Goal: Communication & Community: Answer question/provide support

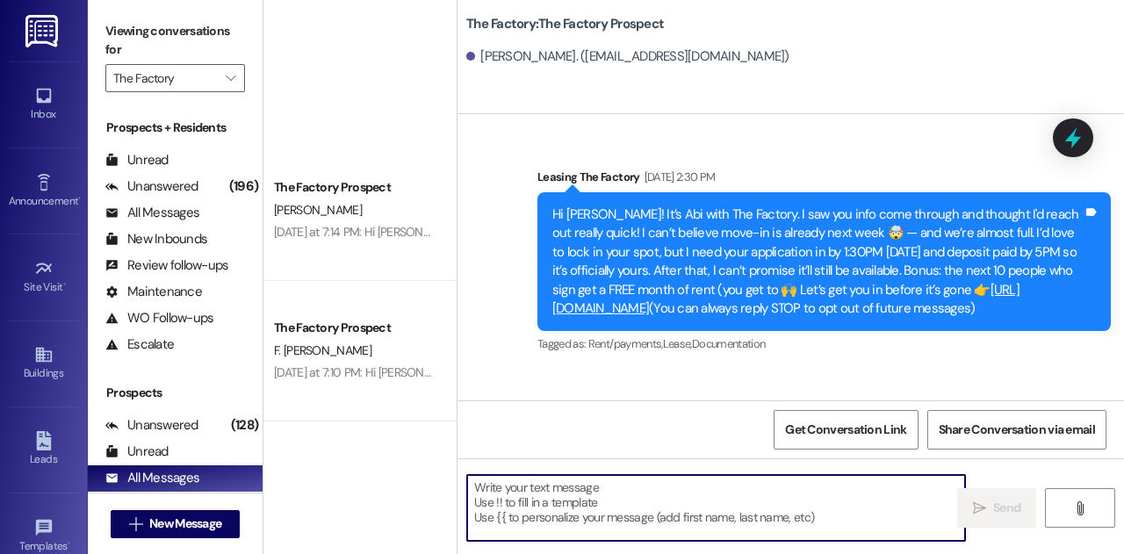
scroll to position [2879, 0]
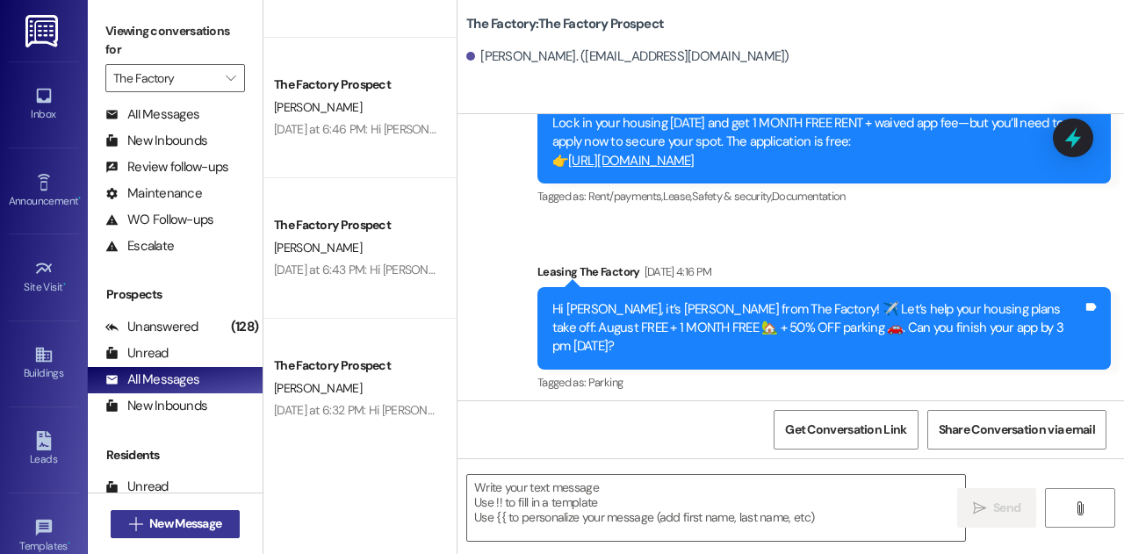
click at [197, 519] on span "New Message" at bounding box center [185, 524] width 72 height 18
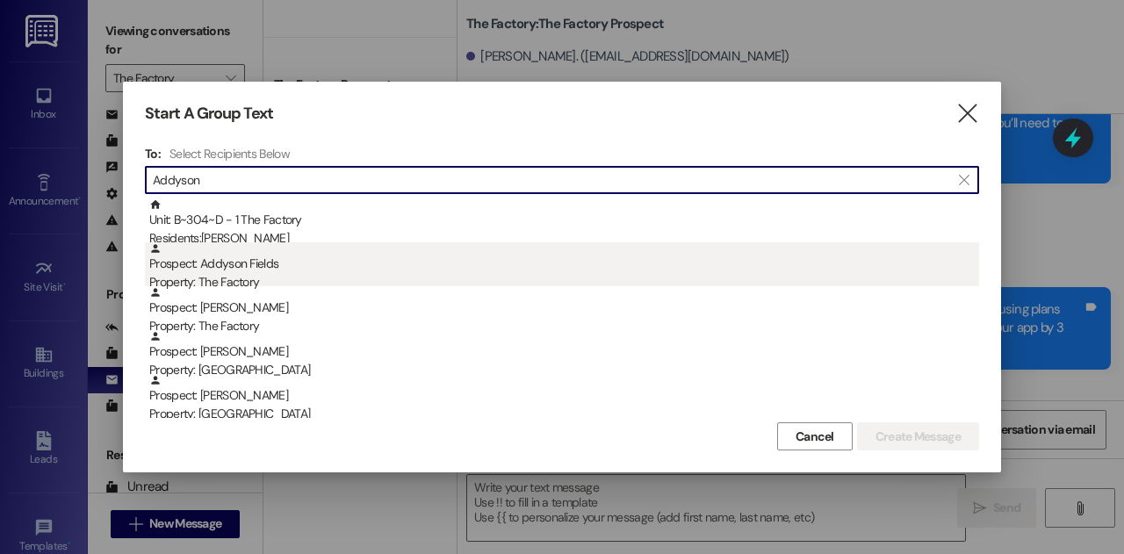
type input "Addyson"
click at [293, 261] on div "Prospect: Addyson Fields Property: The Factory" at bounding box center [564, 267] width 830 height 50
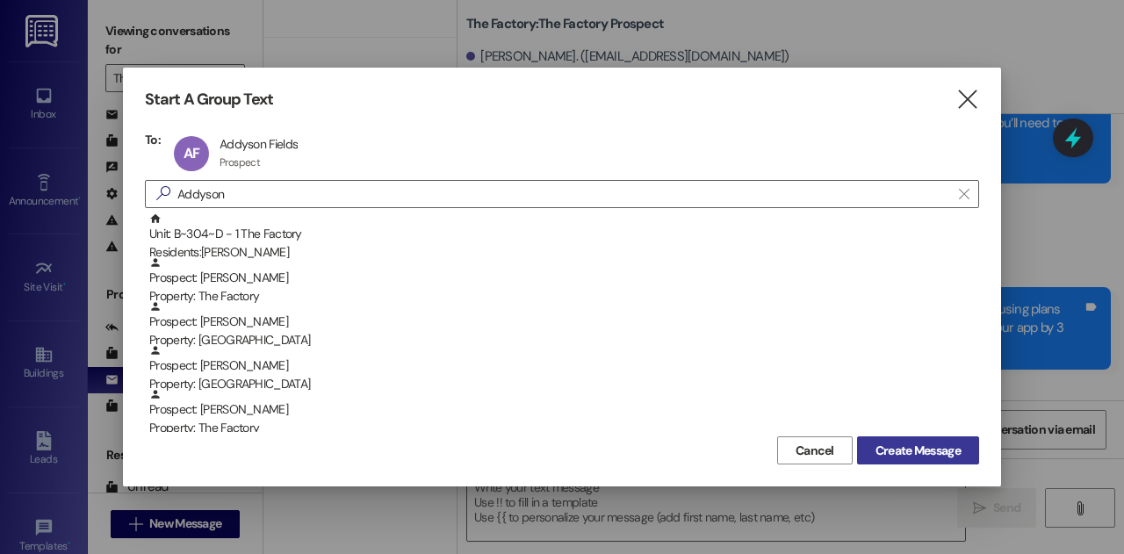
click at [908, 459] on span "Create Message" at bounding box center [918, 451] width 85 height 18
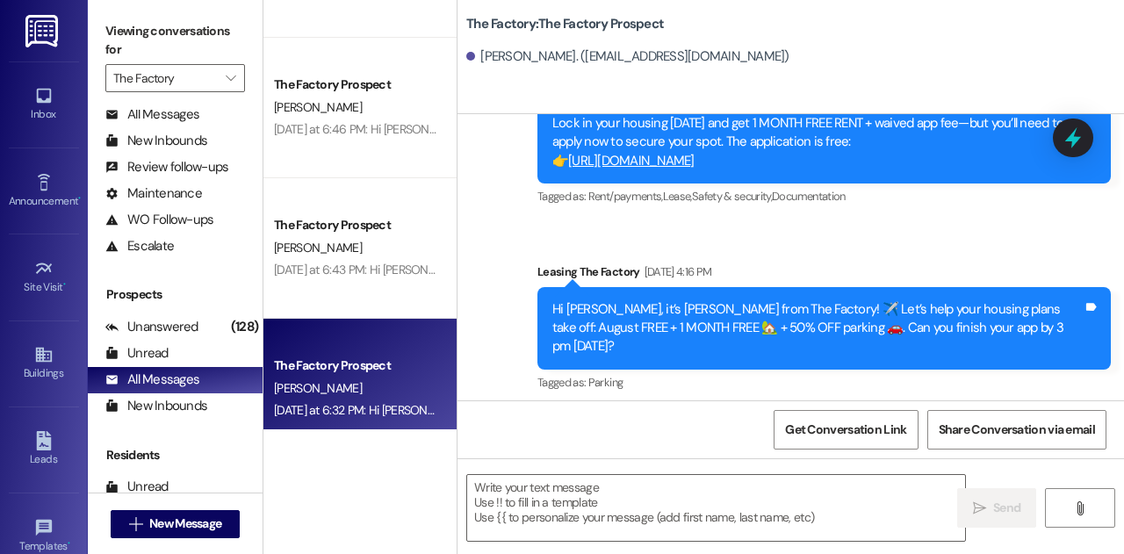
scroll to position [1, 0]
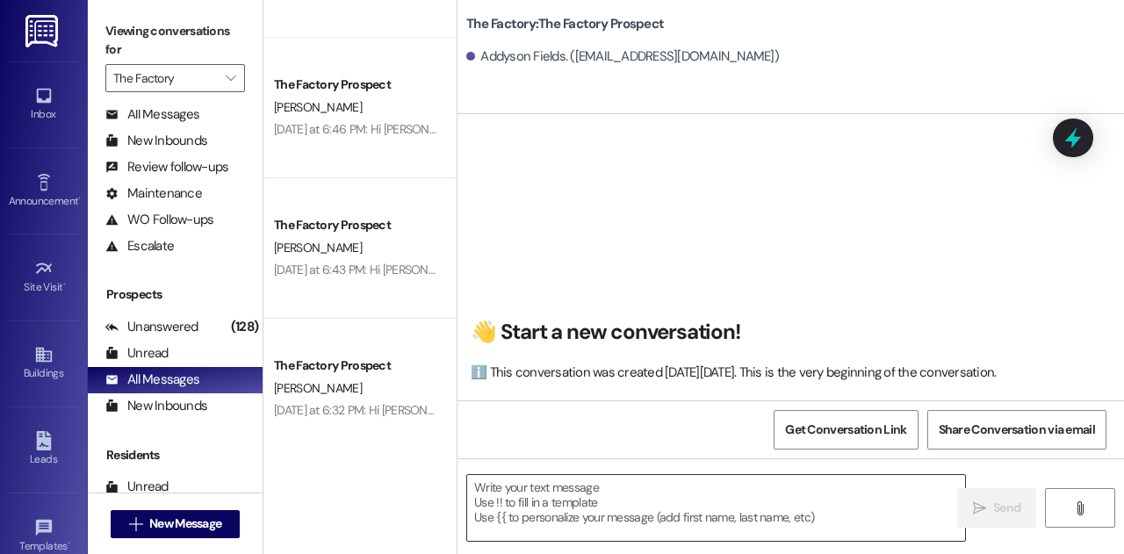
click at [613, 502] on textarea at bounding box center [716, 508] width 498 height 66
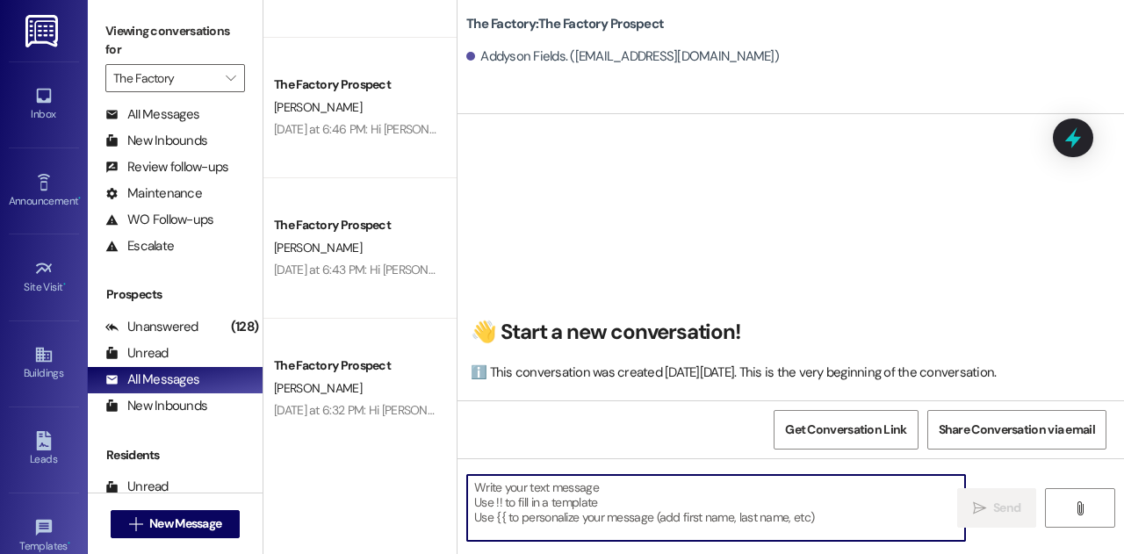
paste textarea "Hi [PERSON_NAME]! 👋 It’s The Factory — we’d love to show you around! We’re down…"
type textarea "Hi [PERSON_NAME]! 👋 It’s The Factory — we’d love to show you around! We’re down…"
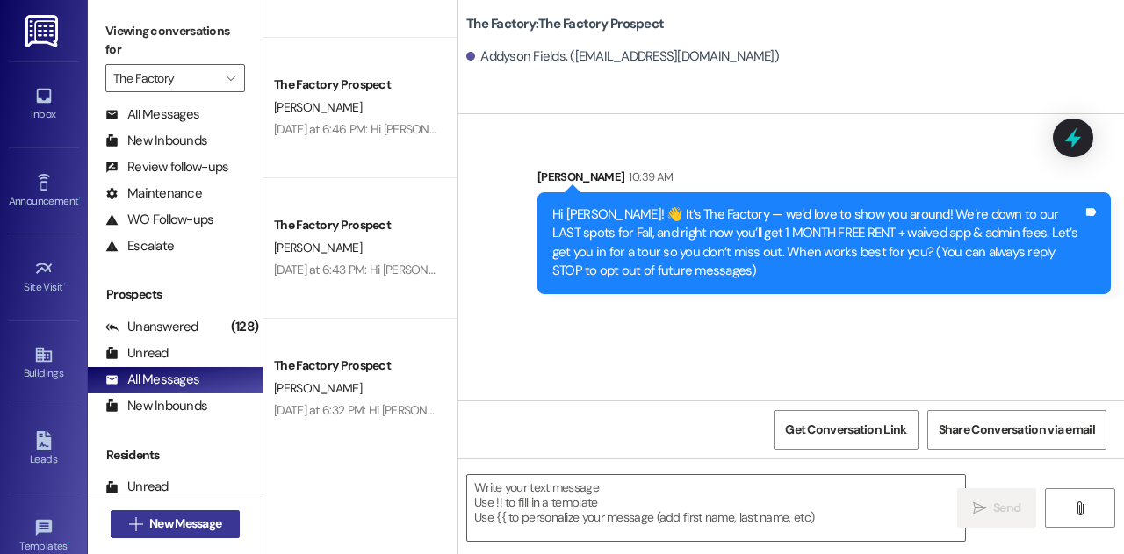
click at [211, 521] on span "New Message" at bounding box center [185, 524] width 72 height 18
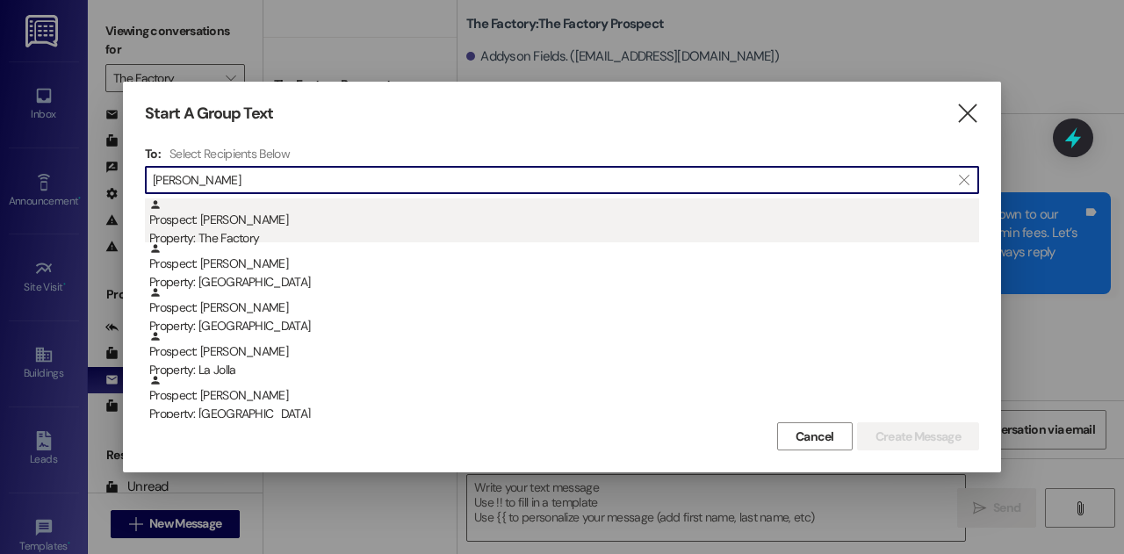
type input "[PERSON_NAME]"
click at [256, 229] on div "Property: The Factory" at bounding box center [564, 238] width 830 height 18
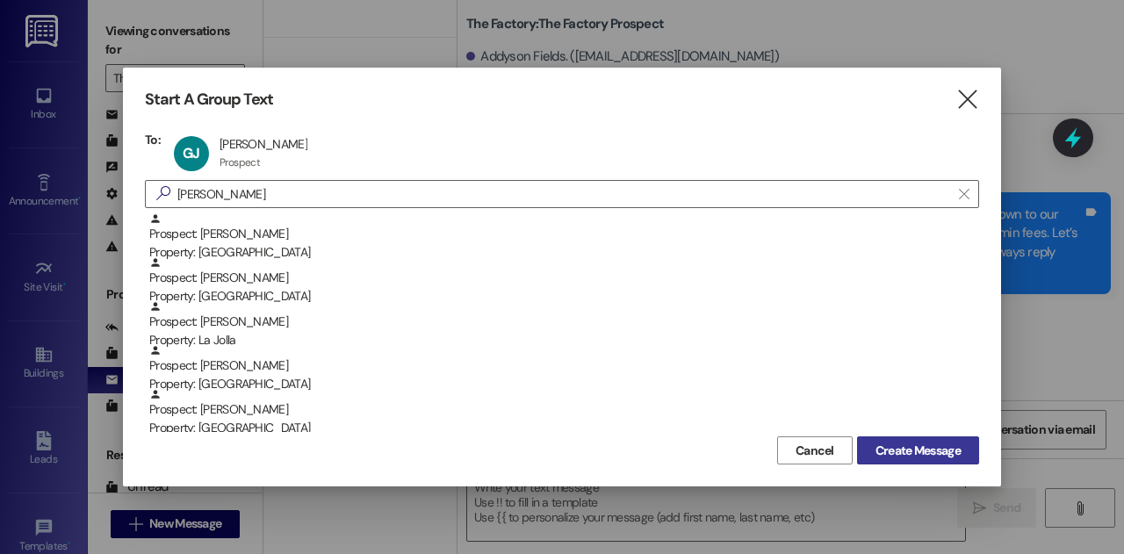
click at [884, 451] on span "Create Message" at bounding box center [918, 451] width 85 height 18
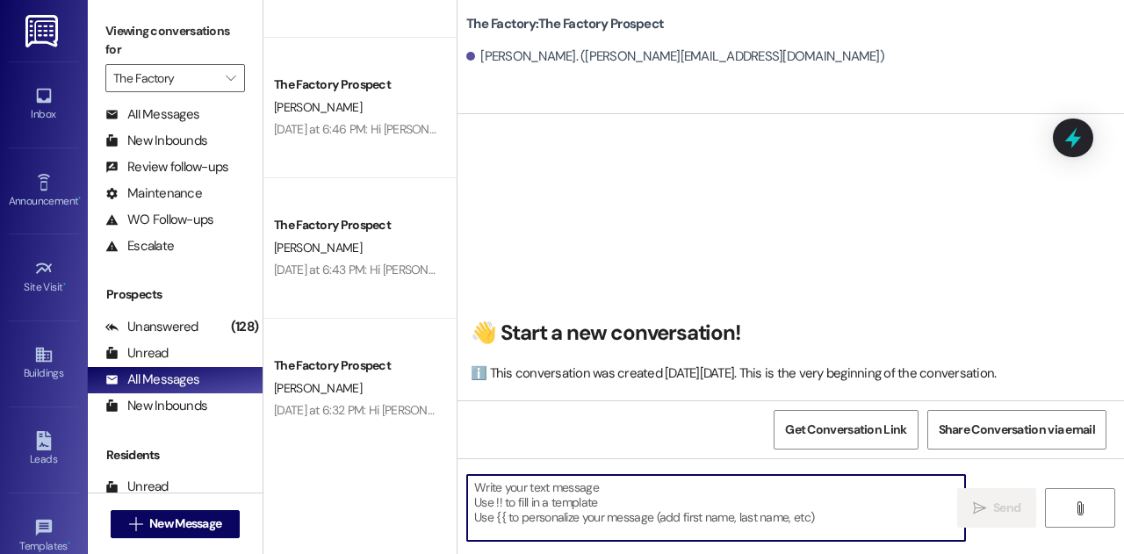
click at [564, 517] on textarea at bounding box center [716, 508] width 498 height 66
paste textarea "Hey [PERSON_NAME]! 👋 This is The Factory — we’d love to get you in for a tour! …"
type textarea "Hey [PERSON_NAME]! 👋 This is The Factory — we’d love to get you in for a tour! …"
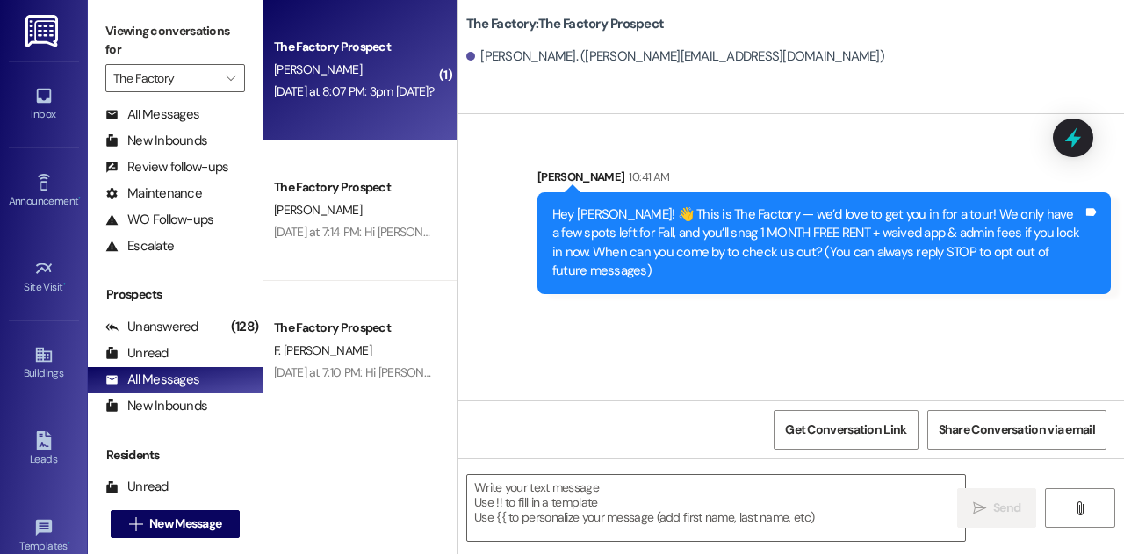
click at [337, 61] on div "[PERSON_NAME]" at bounding box center [355, 70] width 166 height 22
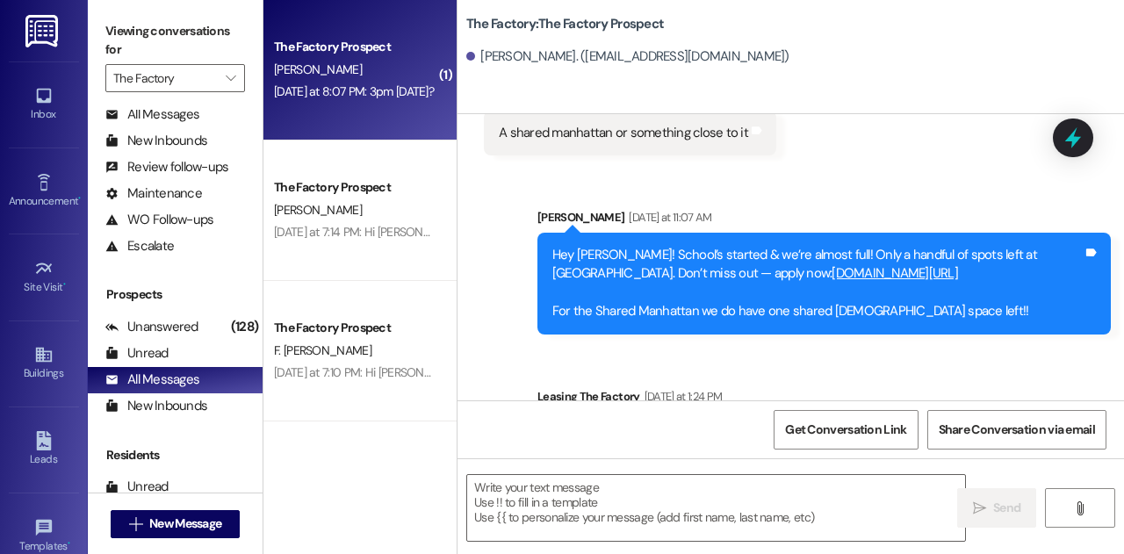
scroll to position [1881, 0]
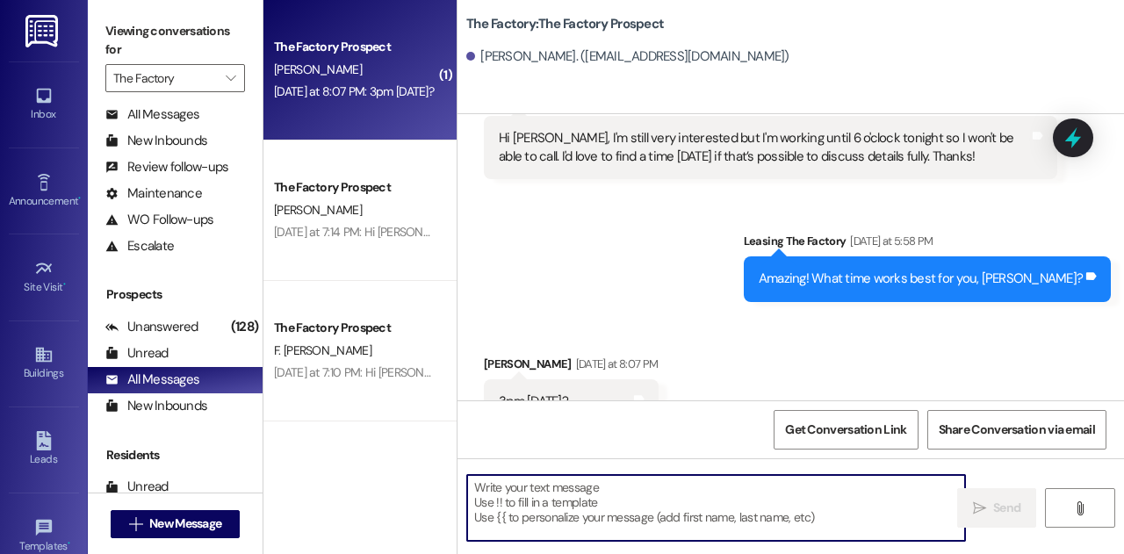
click at [655, 499] on textarea at bounding box center [716, 508] width 498 height 66
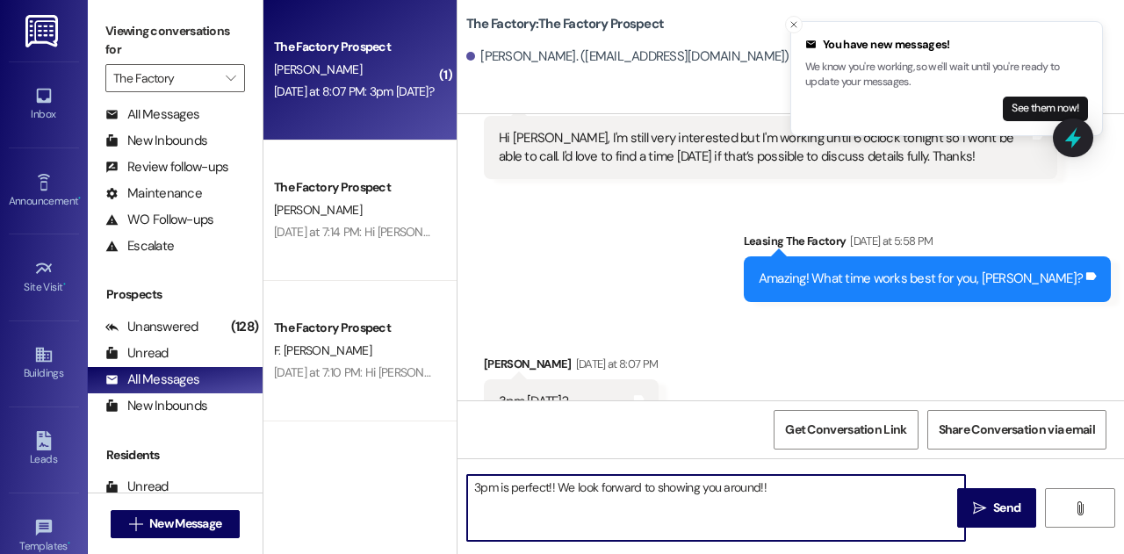
type textarea "3pm is perfect!! We look forward to showing you around!!"
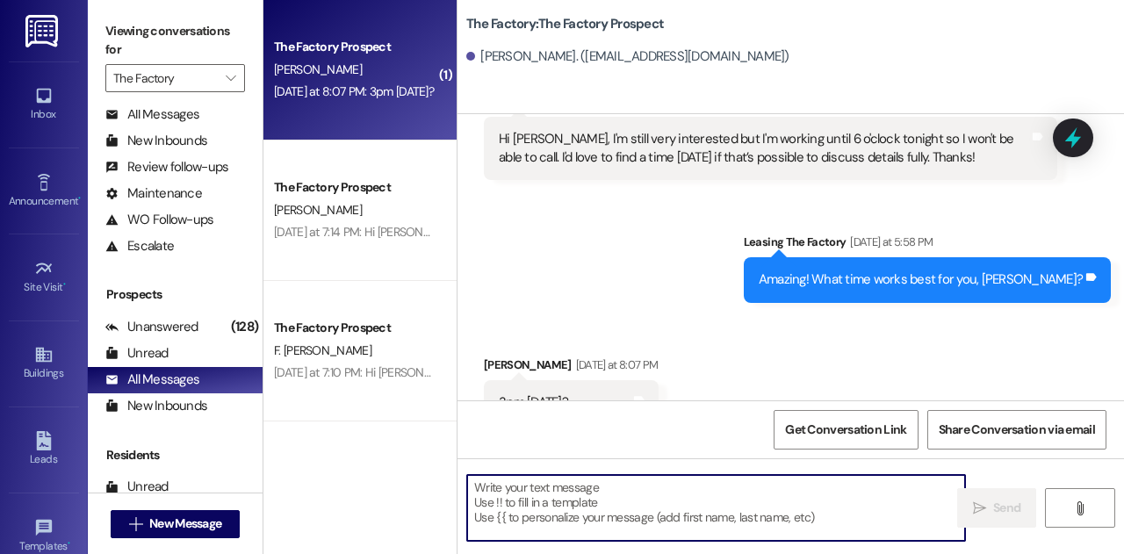
scroll to position [2004, 0]
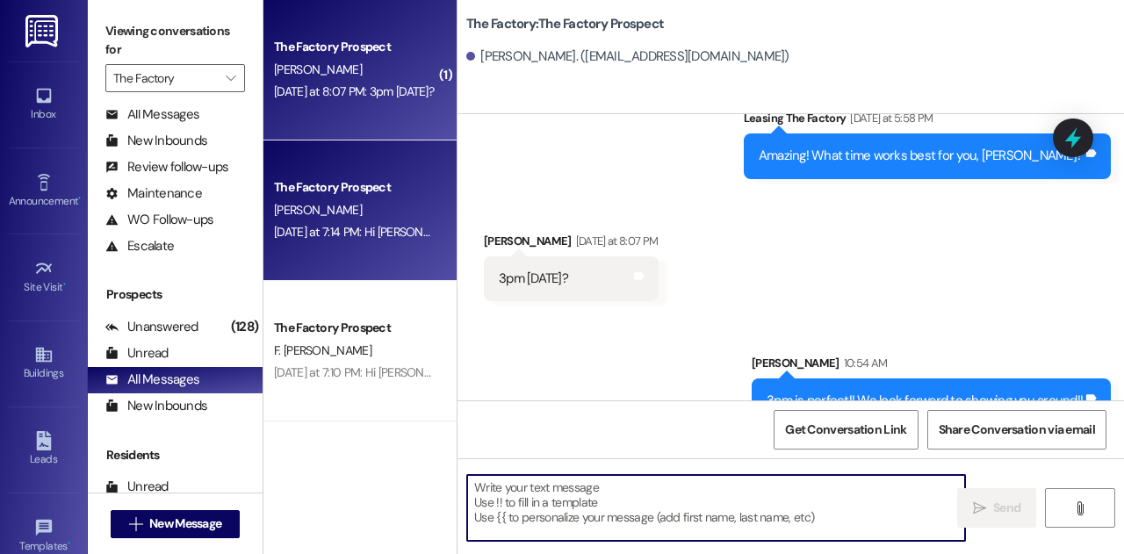
click at [357, 210] on div "[PERSON_NAME]" at bounding box center [355, 210] width 166 height 22
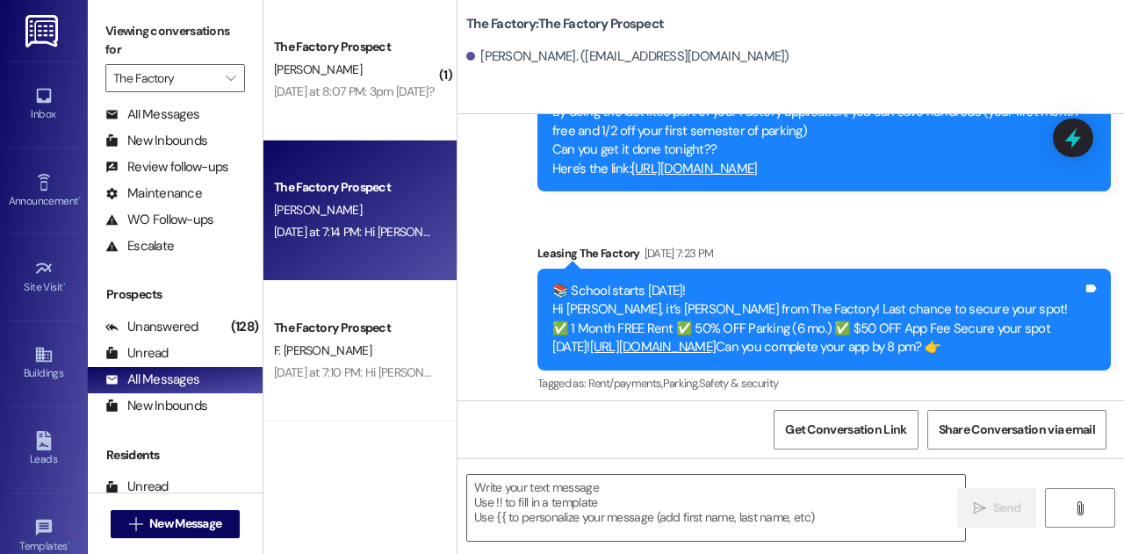
scroll to position [2851, 0]
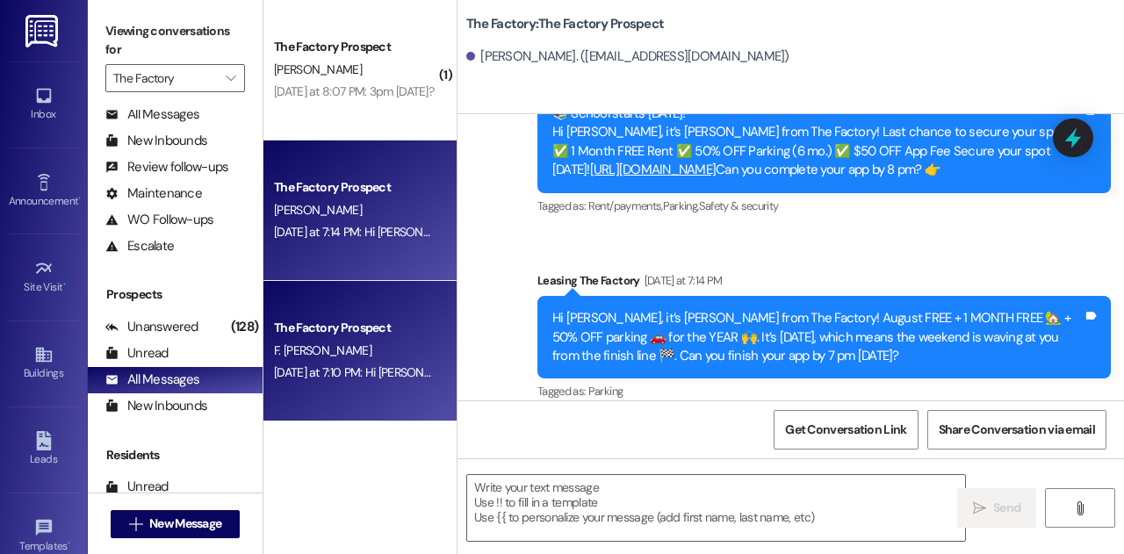
click at [360, 345] on div "F. [PERSON_NAME]" at bounding box center [355, 351] width 166 height 22
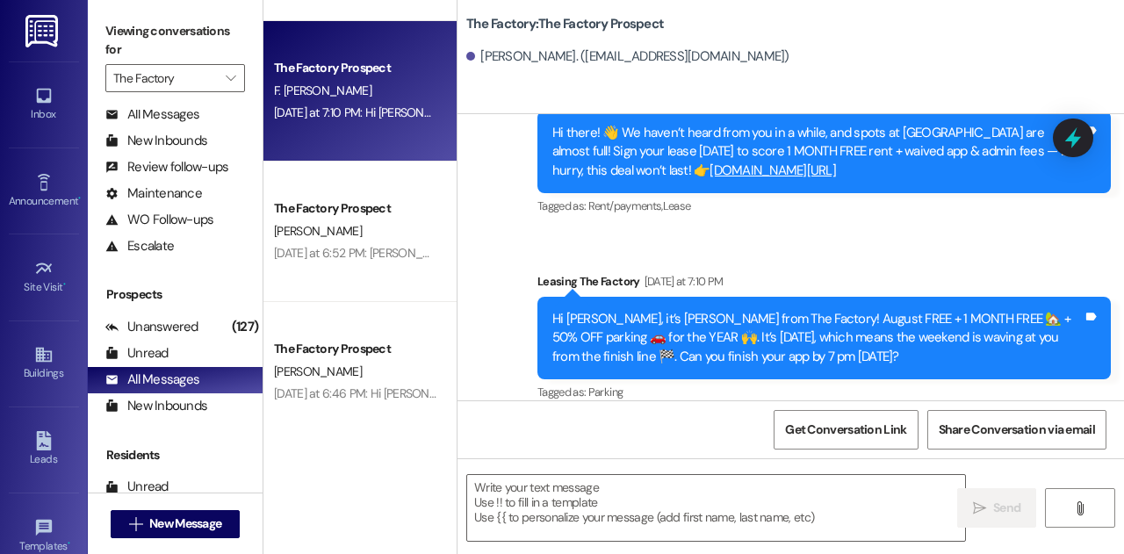
scroll to position [320, 0]
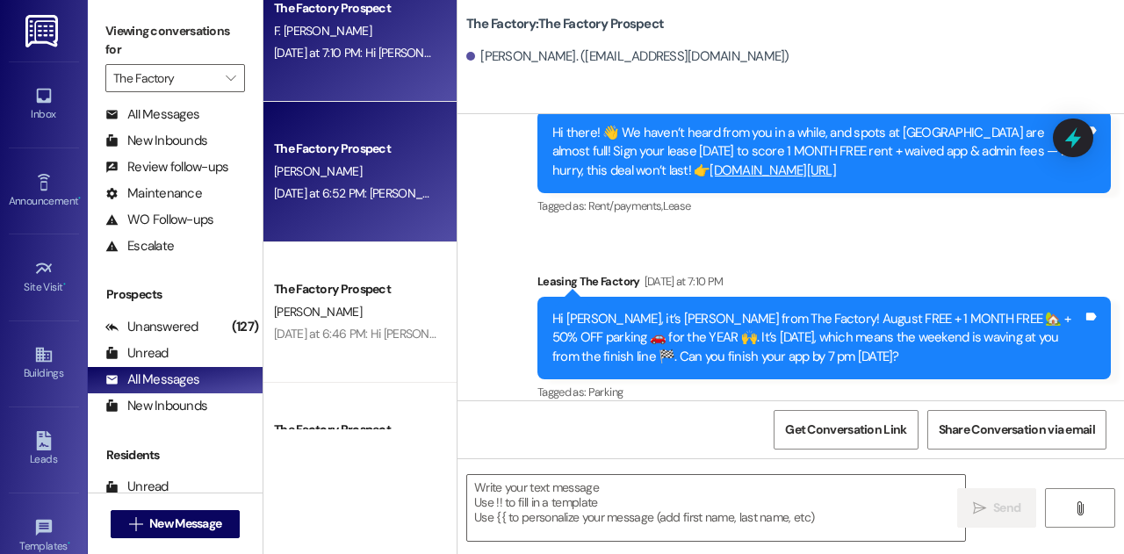
click at [343, 215] on div "The Factory Prospect [PERSON_NAME] [DATE] at 6:52 PM: [PERSON_NAME] it's [PERSO…" at bounding box center [359, 172] width 193 height 141
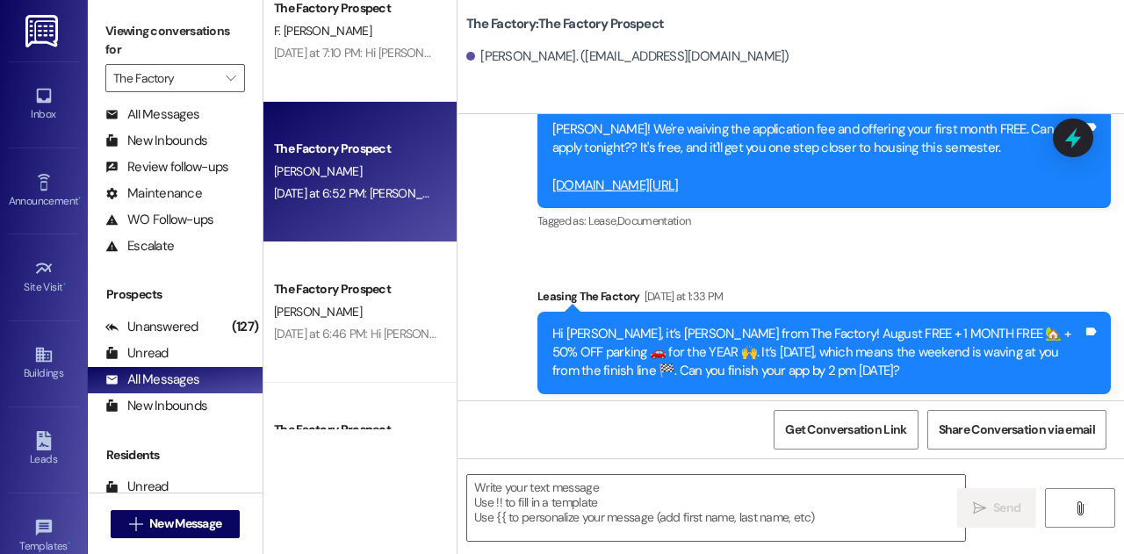
scroll to position [2220, 0]
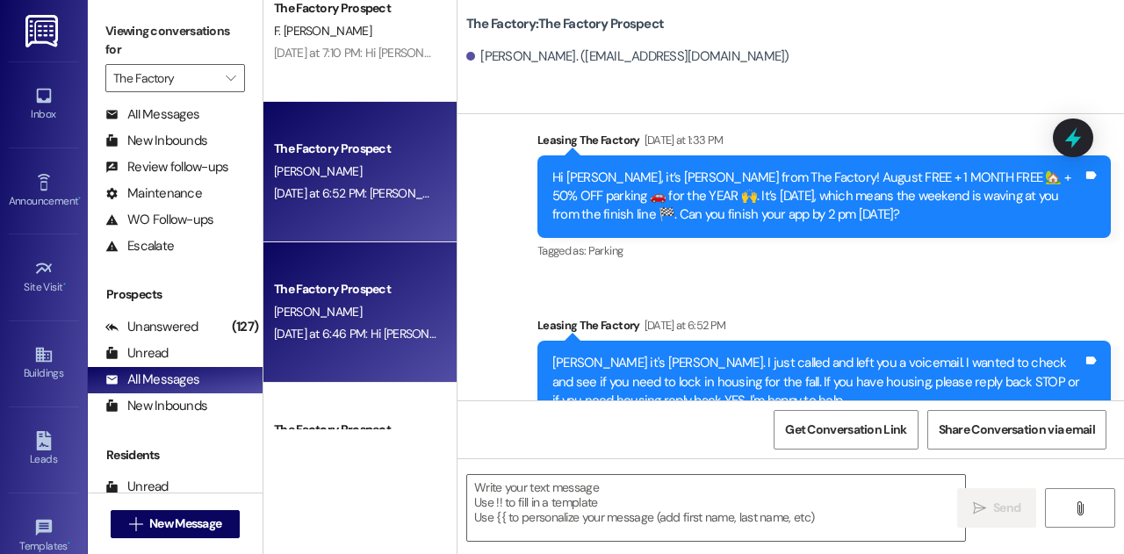
click at [379, 318] on div "[PERSON_NAME]" at bounding box center [355, 312] width 166 height 22
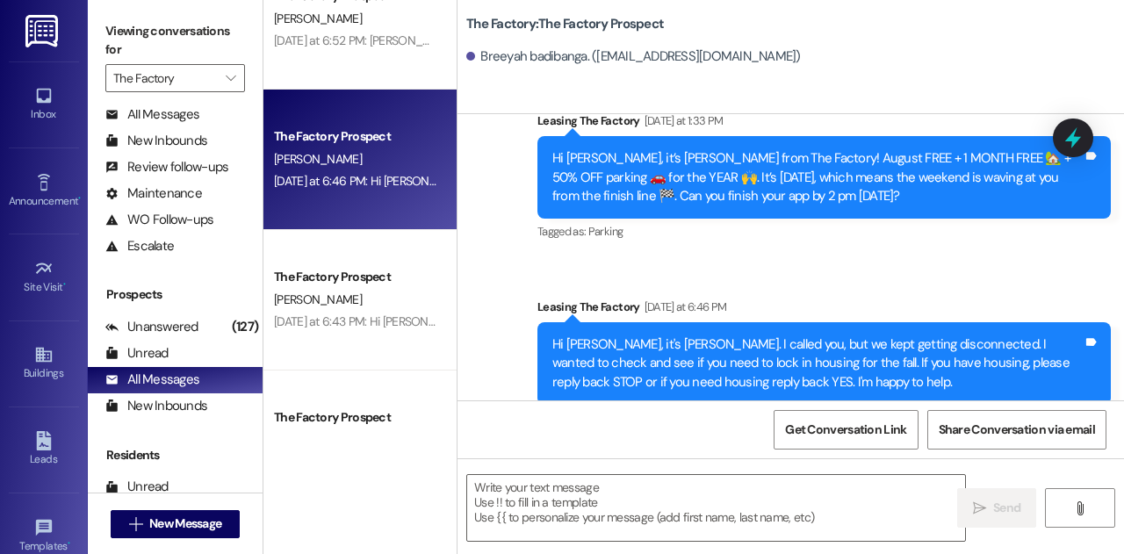
scroll to position [486, 0]
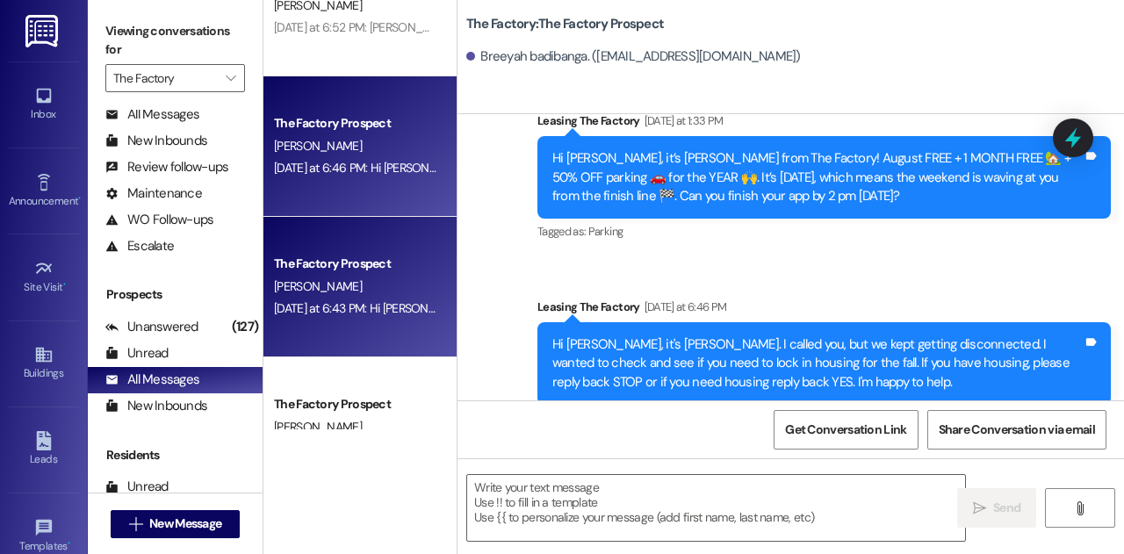
click at [323, 292] on div "[PERSON_NAME]" at bounding box center [355, 287] width 166 height 22
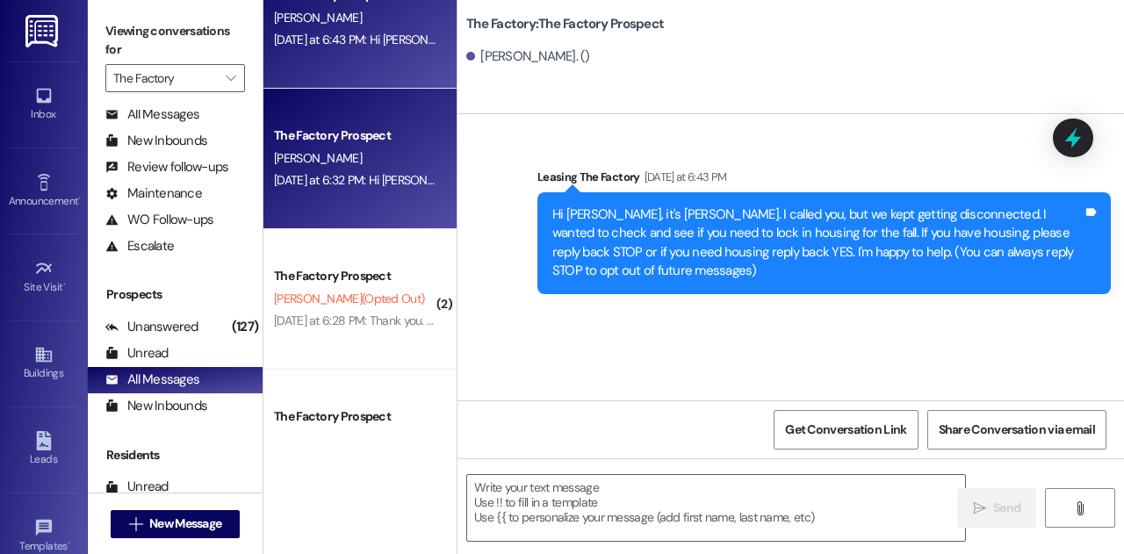
scroll to position [756, 0]
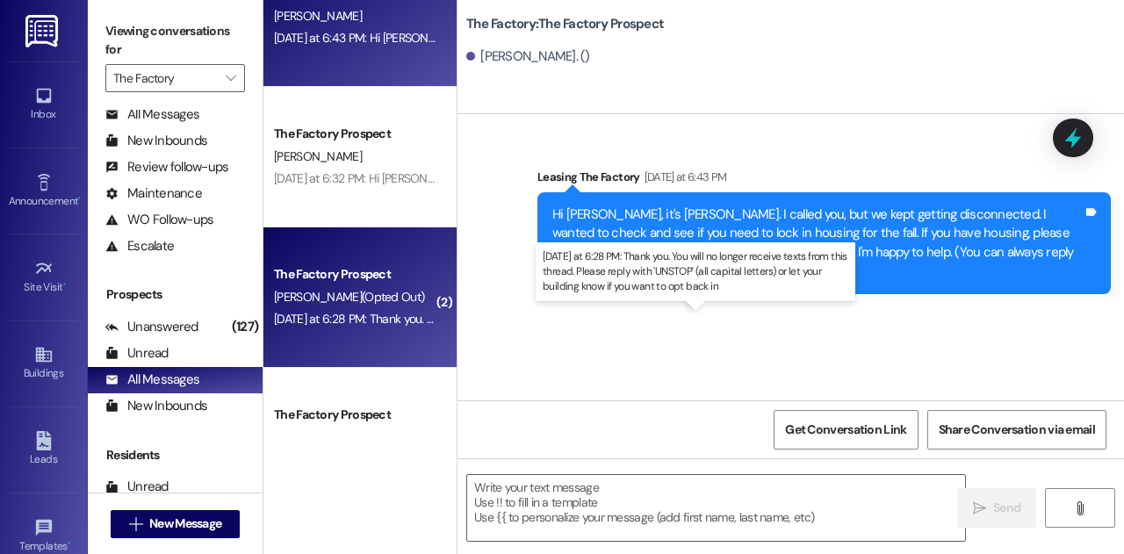
click at [373, 314] on div "[DATE] at 6:28 PM: Thank you. You will no longer receive texts from this thread…" at bounding box center [714, 319] width 881 height 16
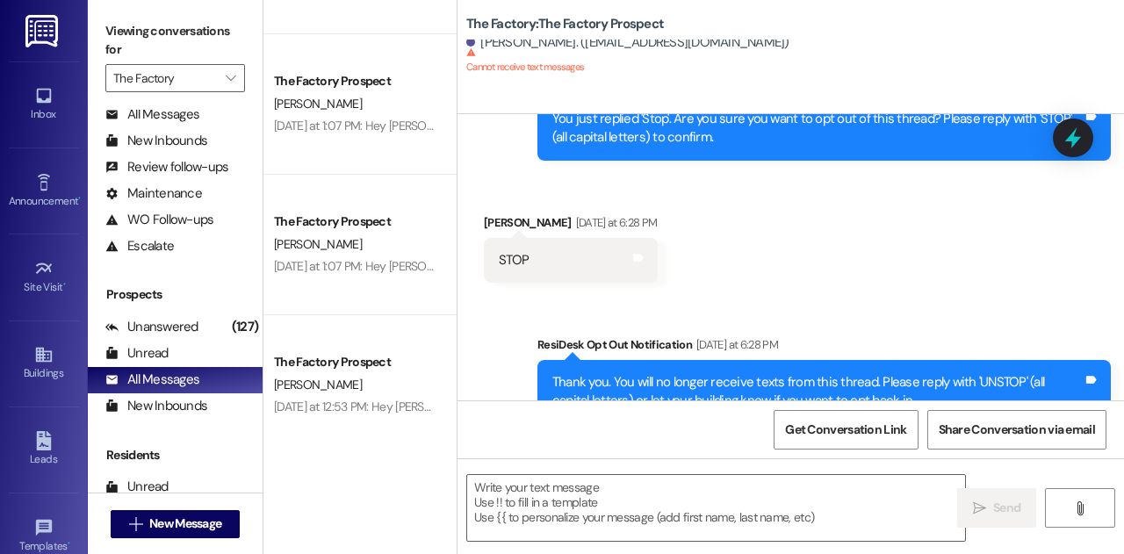
scroll to position [5050, 0]
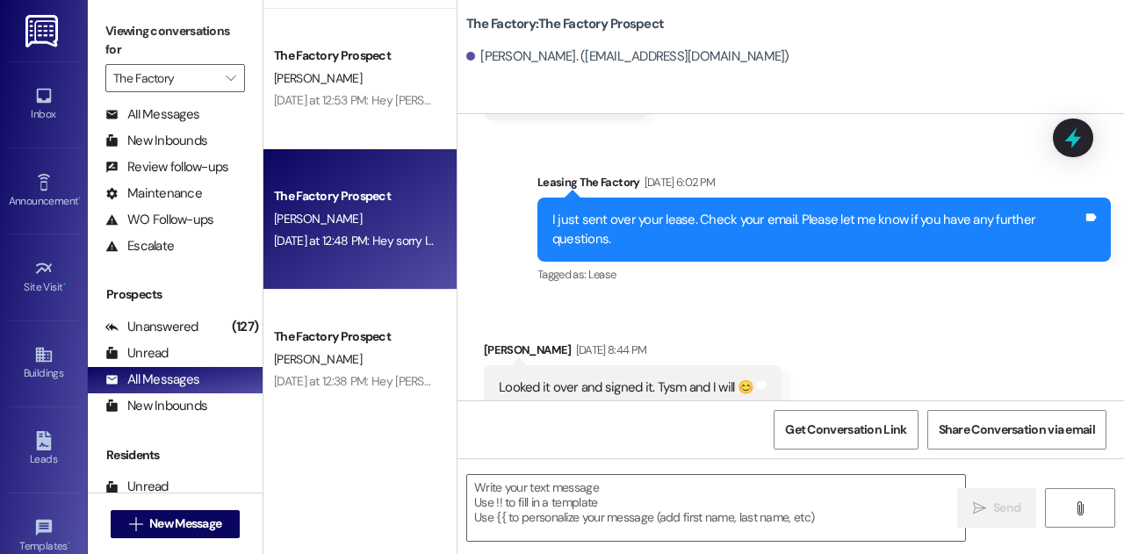
scroll to position [4585, 0]
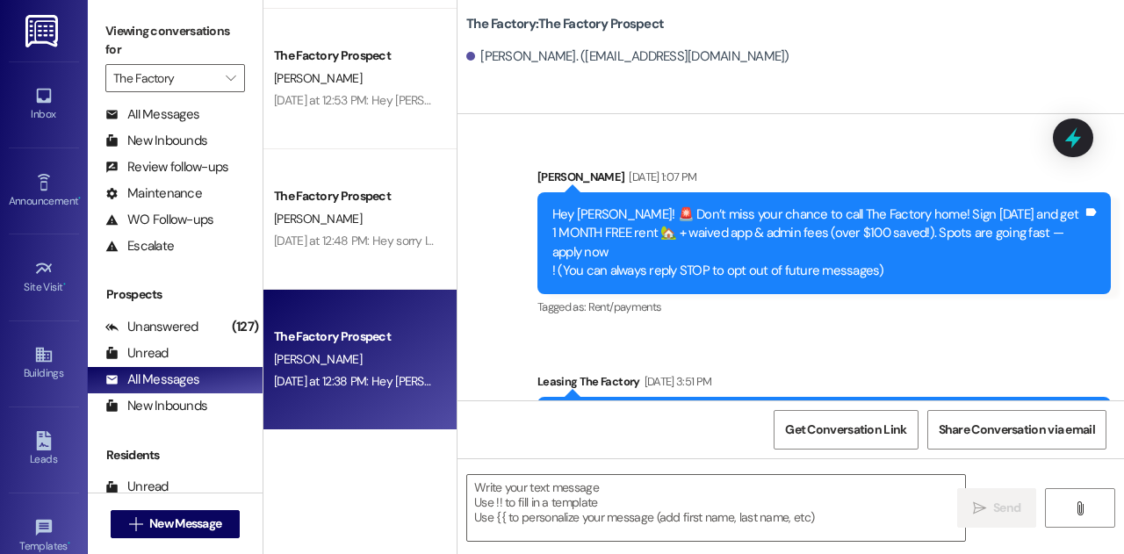
scroll to position [502, 0]
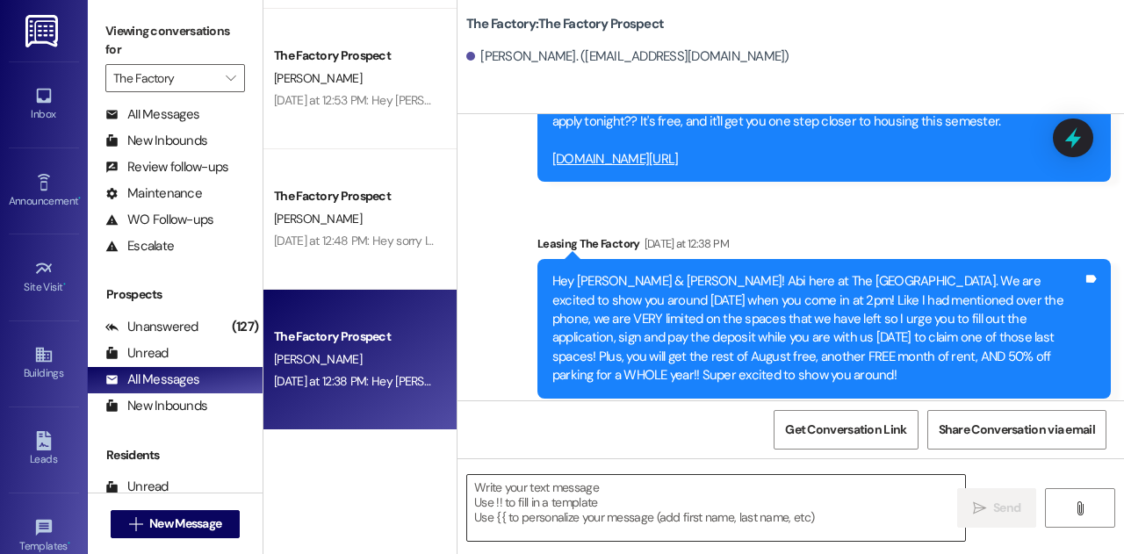
click at [620, 512] on textarea at bounding box center [716, 508] width 498 height 66
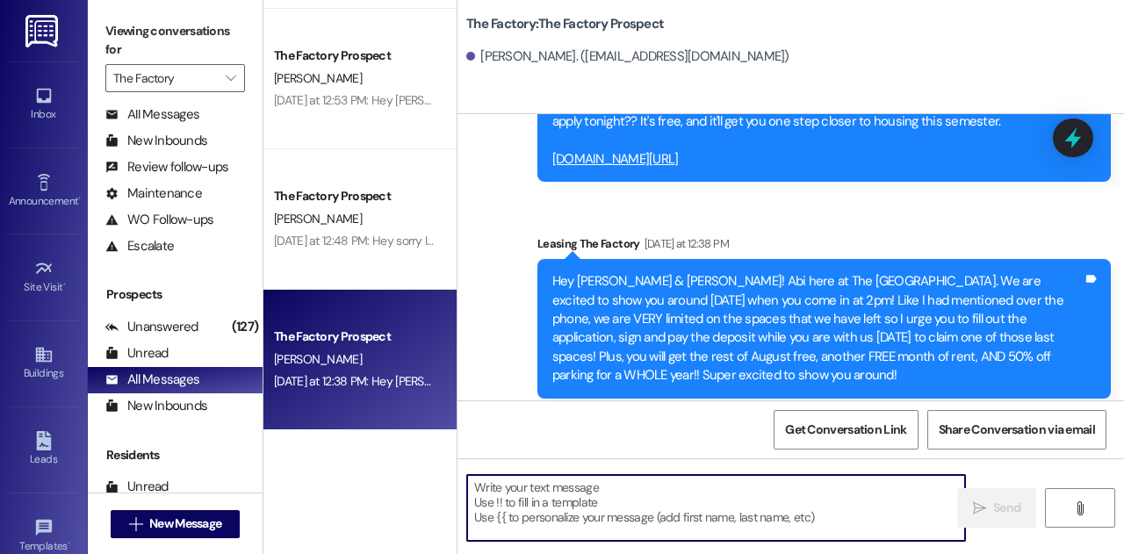
paste textarea "Hi [PERSON_NAME]! 👋 Thanks for touring The Factory. Just wanted to check in — d…"
type textarea "Hi [PERSON_NAME]! 👋 Thanks for touring The Factory. Just wanted to check in — d…"
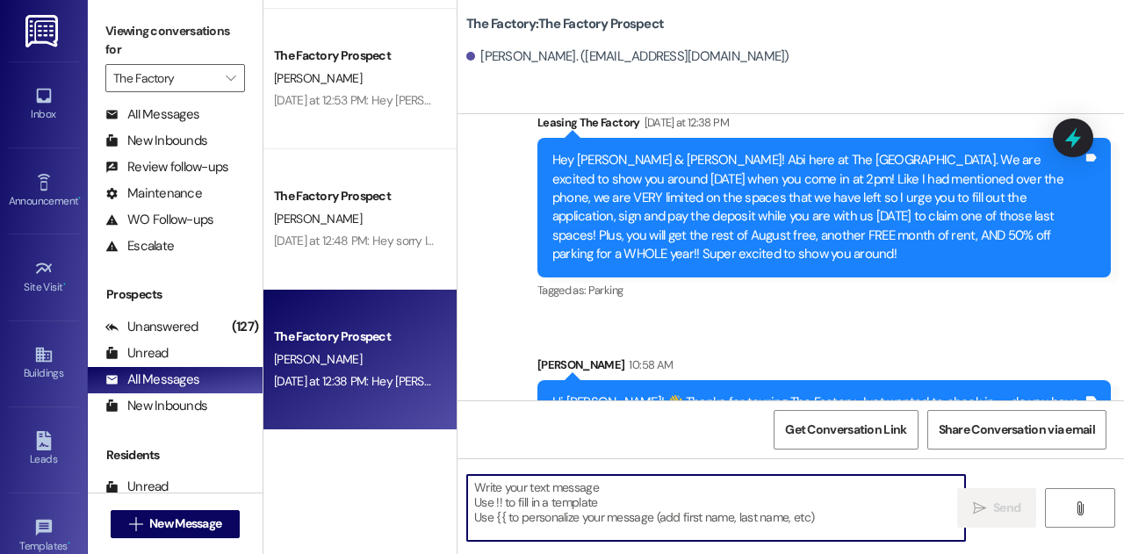
scroll to position [622, 0]
